Goal: Task Accomplishment & Management: Use online tool/utility

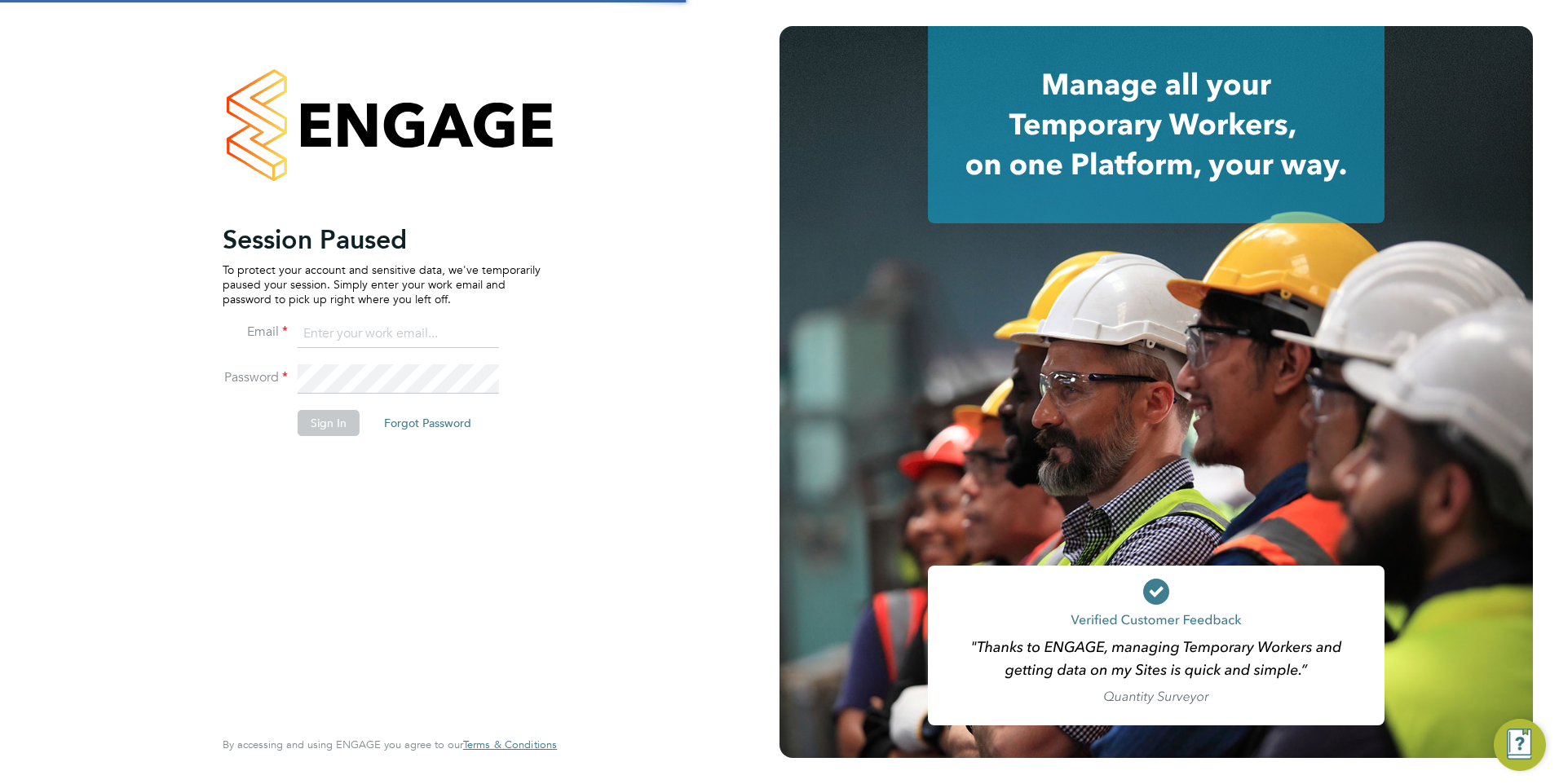
type input "mkuchina@fr-group.co.uk"
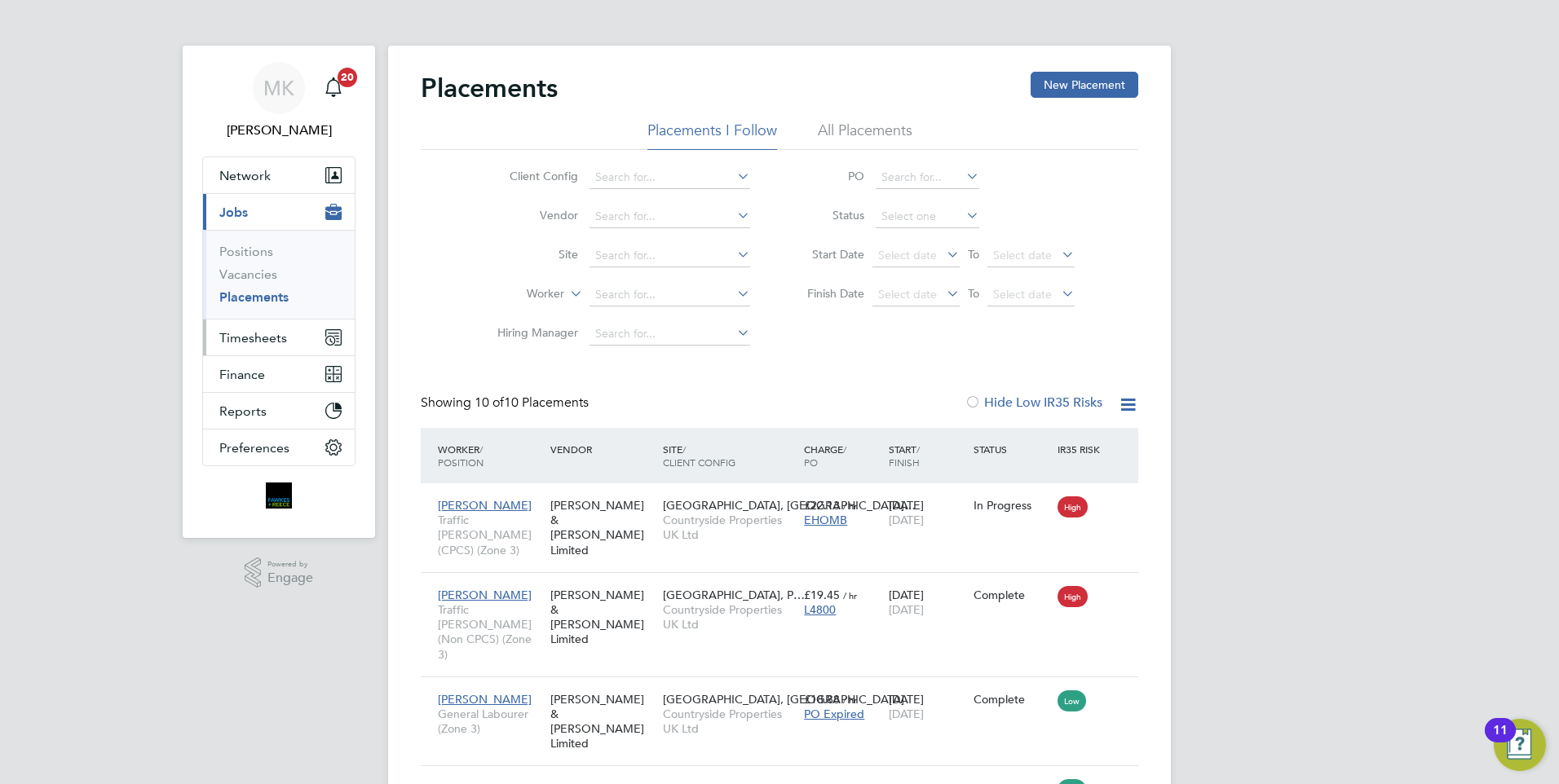
click at [299, 337] on button "Timesheets" at bounding box center [279, 338] width 151 height 36
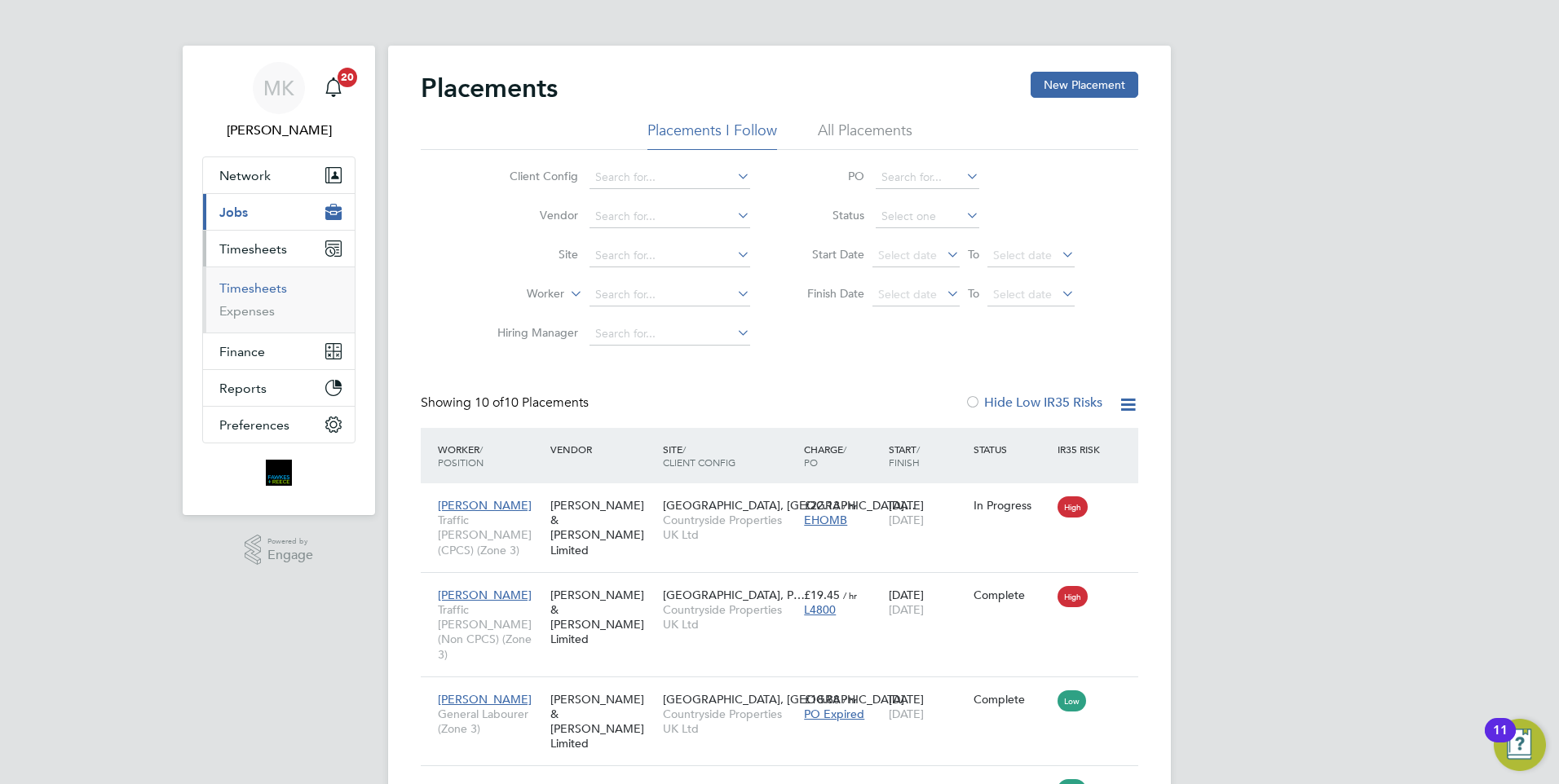
click at [279, 288] on link "Timesheets" at bounding box center [253, 288] width 68 height 15
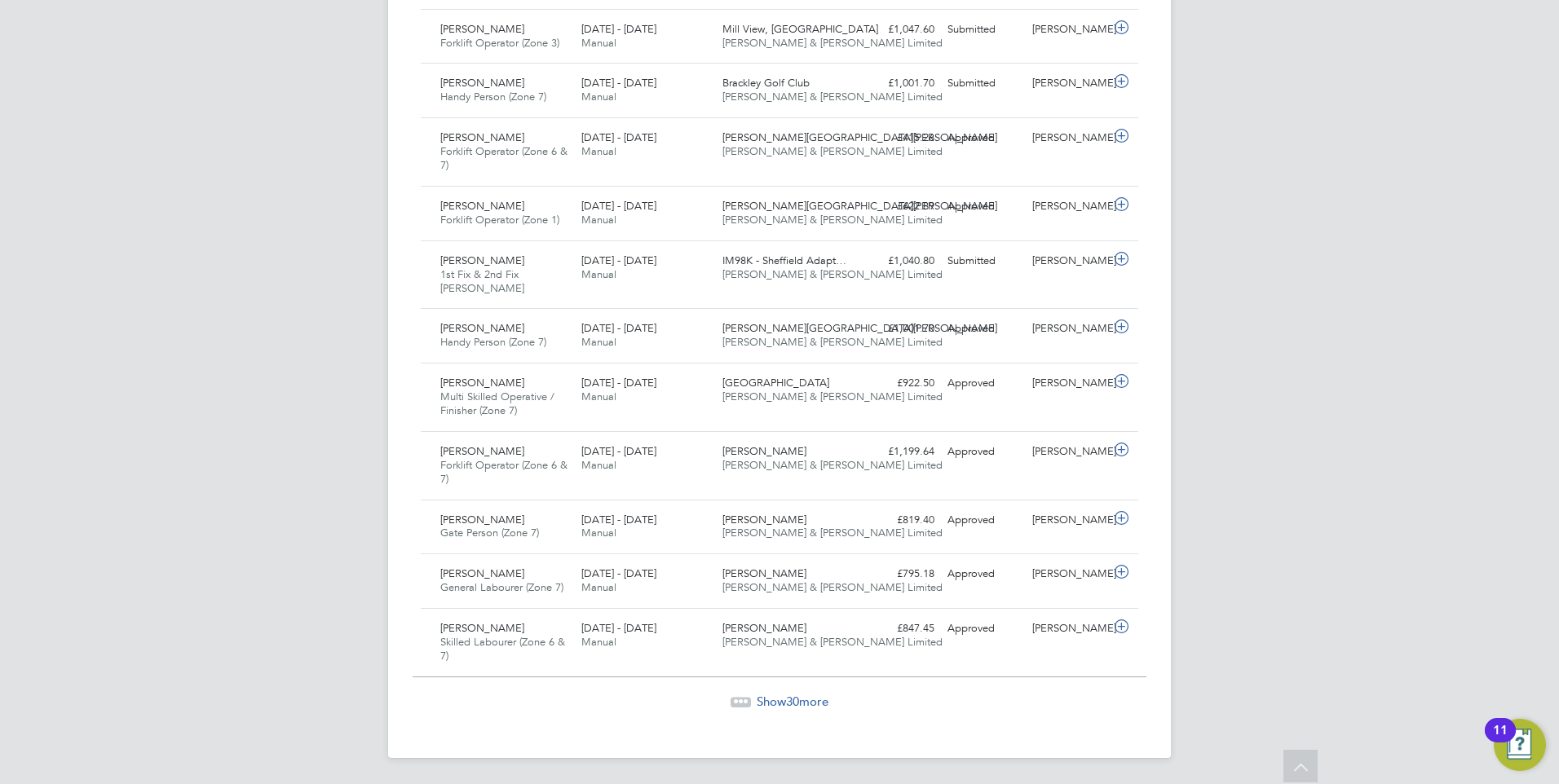
click at [795, 698] on span "30" at bounding box center [792, 701] width 13 height 15
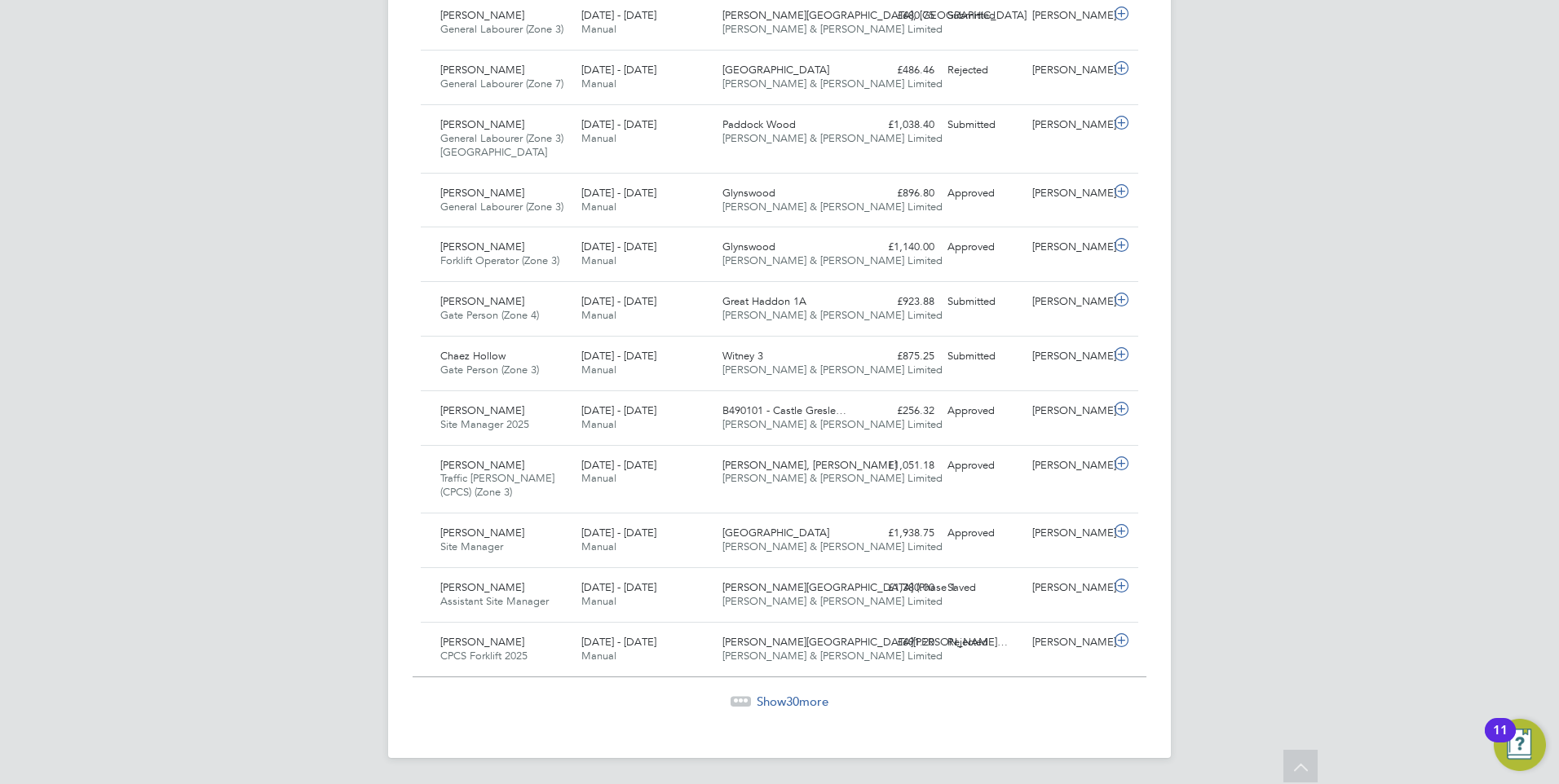
click at [779, 703] on span "Show 30 more" at bounding box center [792, 701] width 71 height 15
